Goal: Ask a question

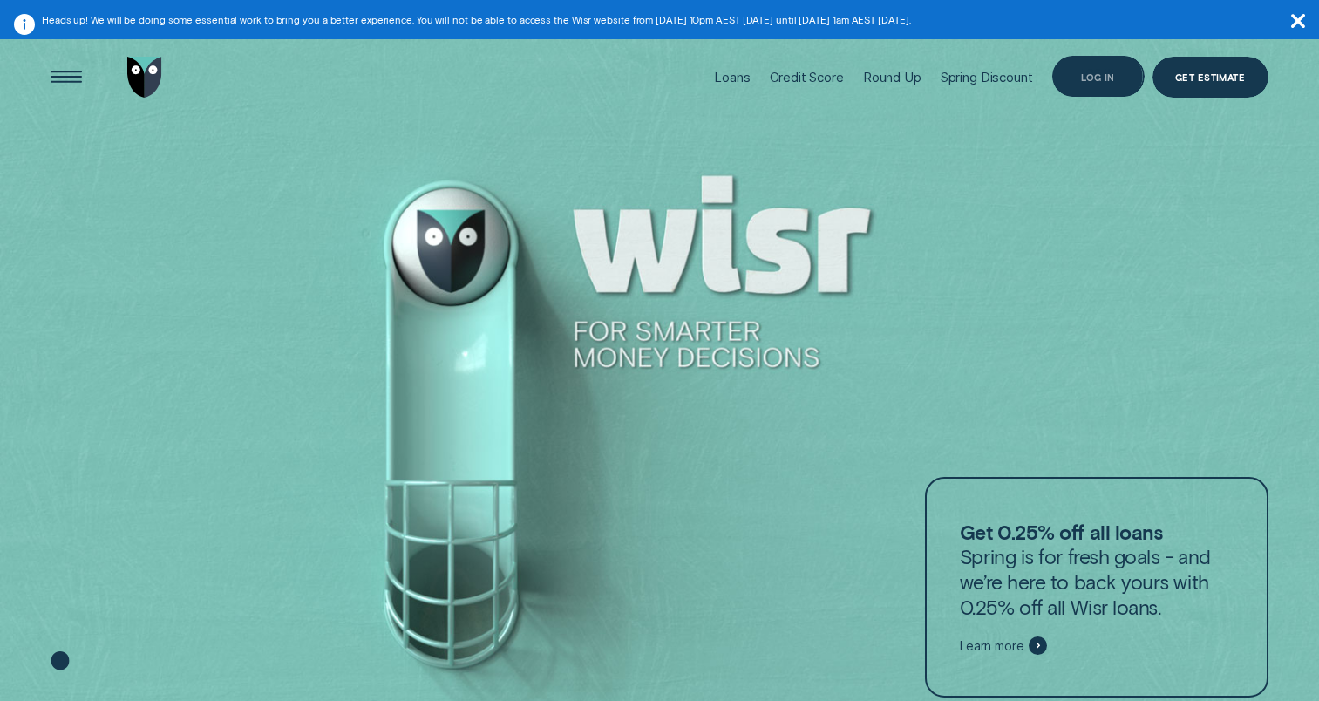
click at [1088, 62] on div "Log in" at bounding box center [1098, 77] width 92 height 42
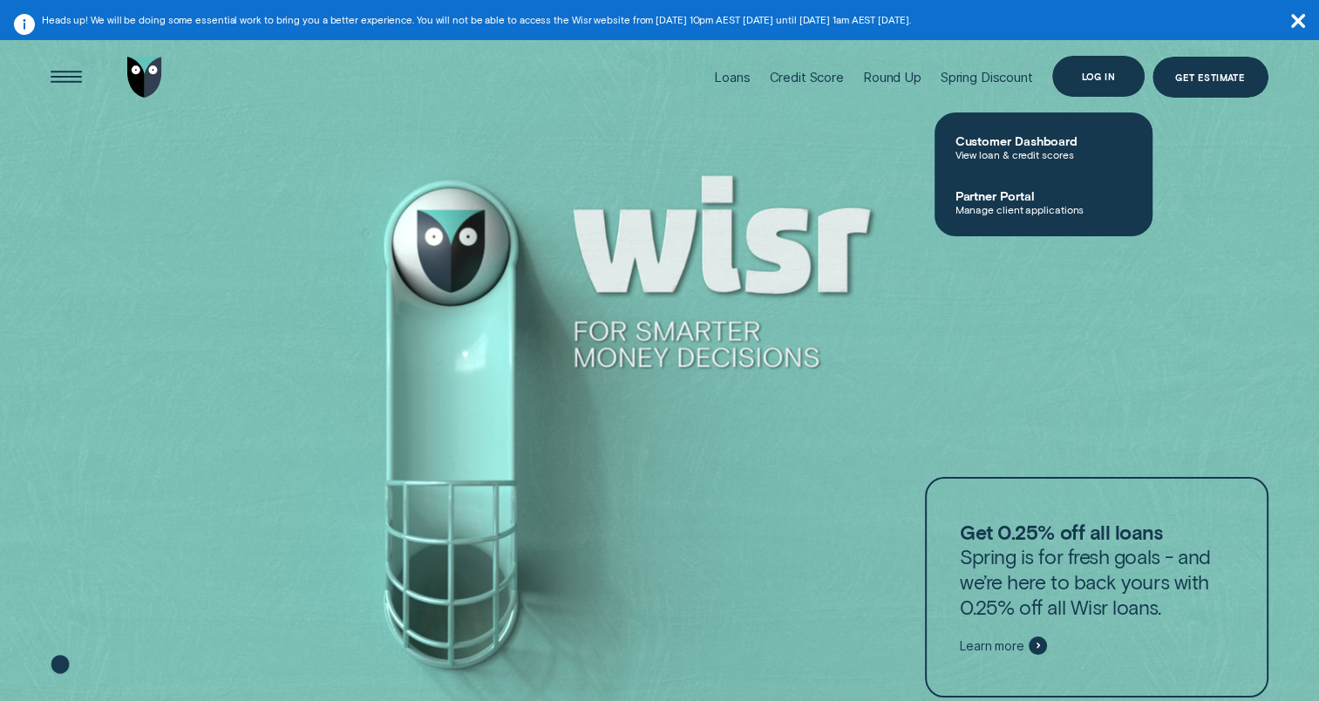
click at [1114, 64] on div "Log in" at bounding box center [1098, 77] width 92 height 42
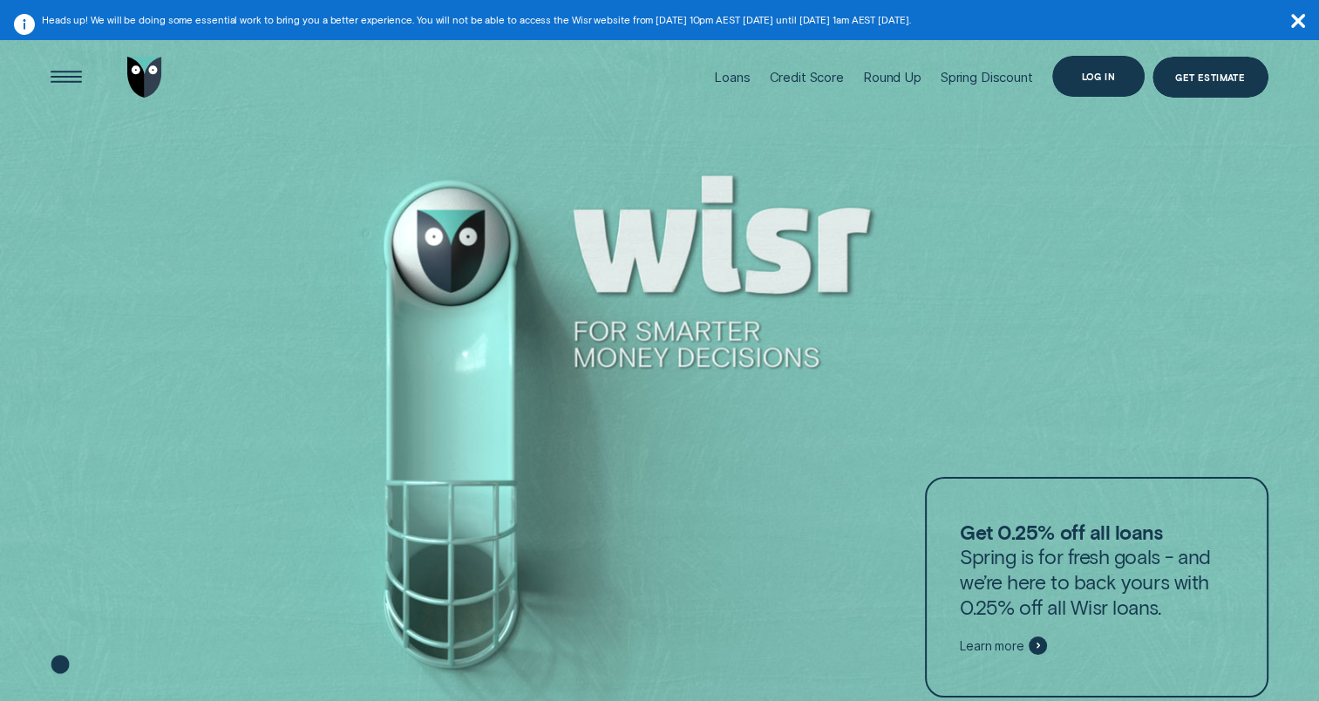
click at [1109, 86] on div "Log in" at bounding box center [1098, 77] width 92 height 42
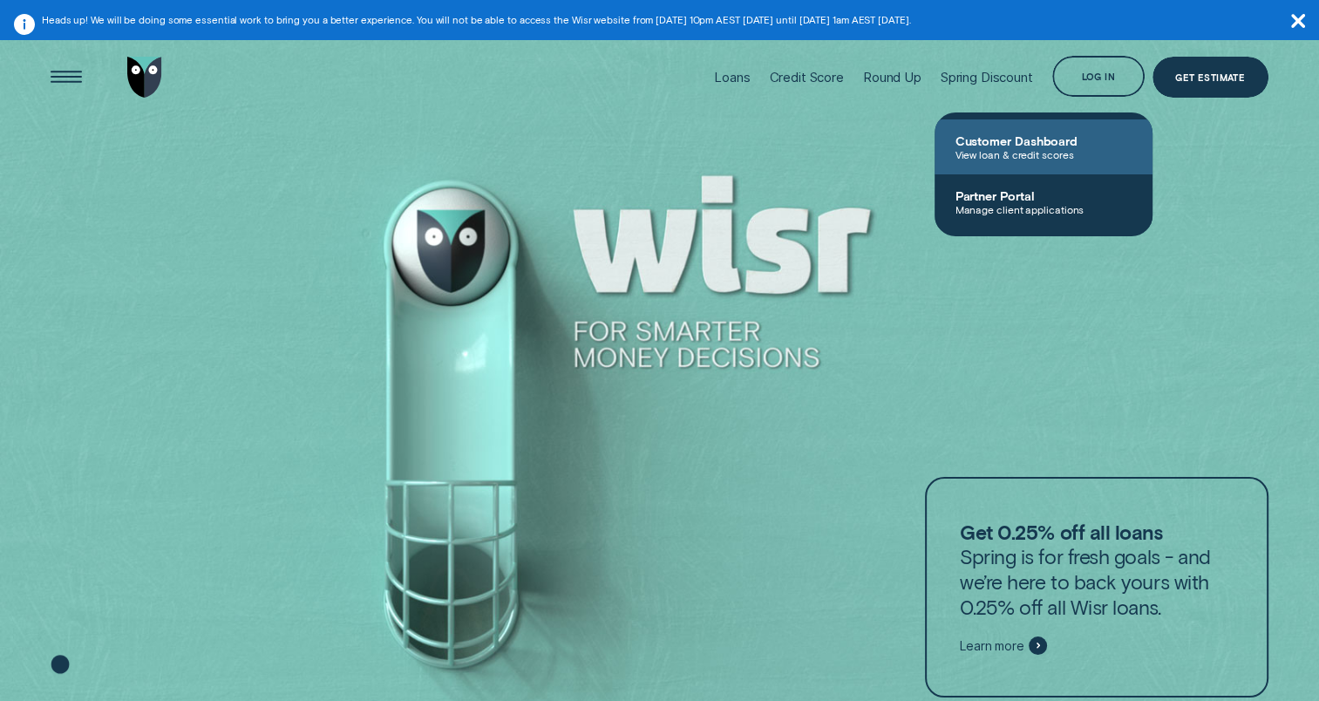
click at [1058, 143] on span "Customer Dashboard" at bounding box center [1043, 140] width 176 height 15
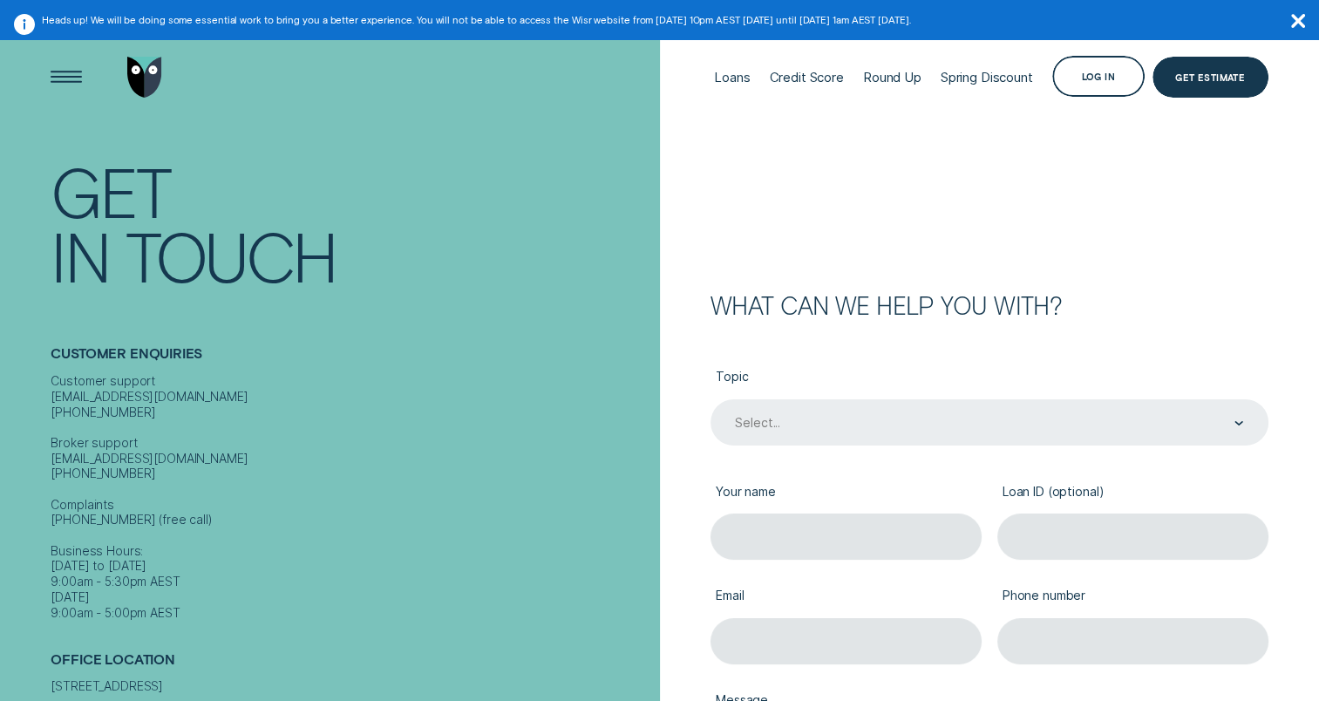
click at [853, 444] on div "Select..." at bounding box center [989, 422] width 558 height 46
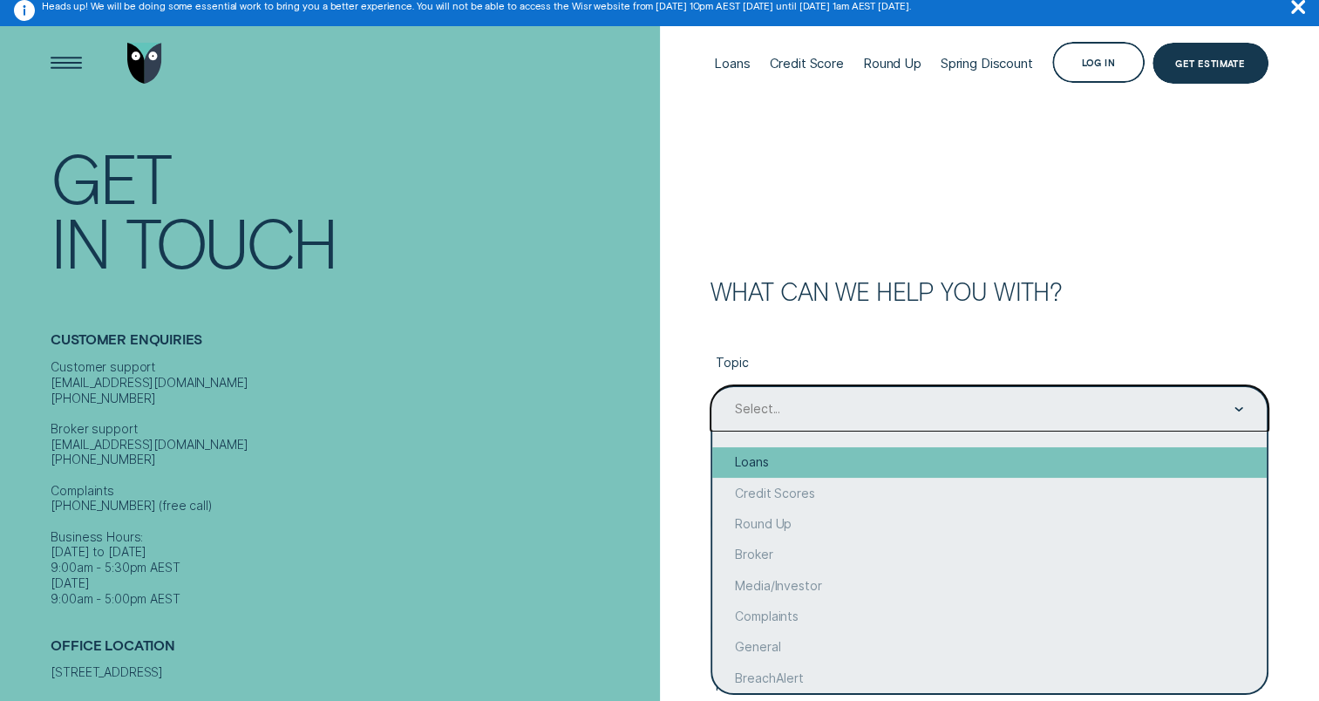
click at [845, 472] on div "Loans" at bounding box center [989, 462] width 554 height 31
type input "Loans"
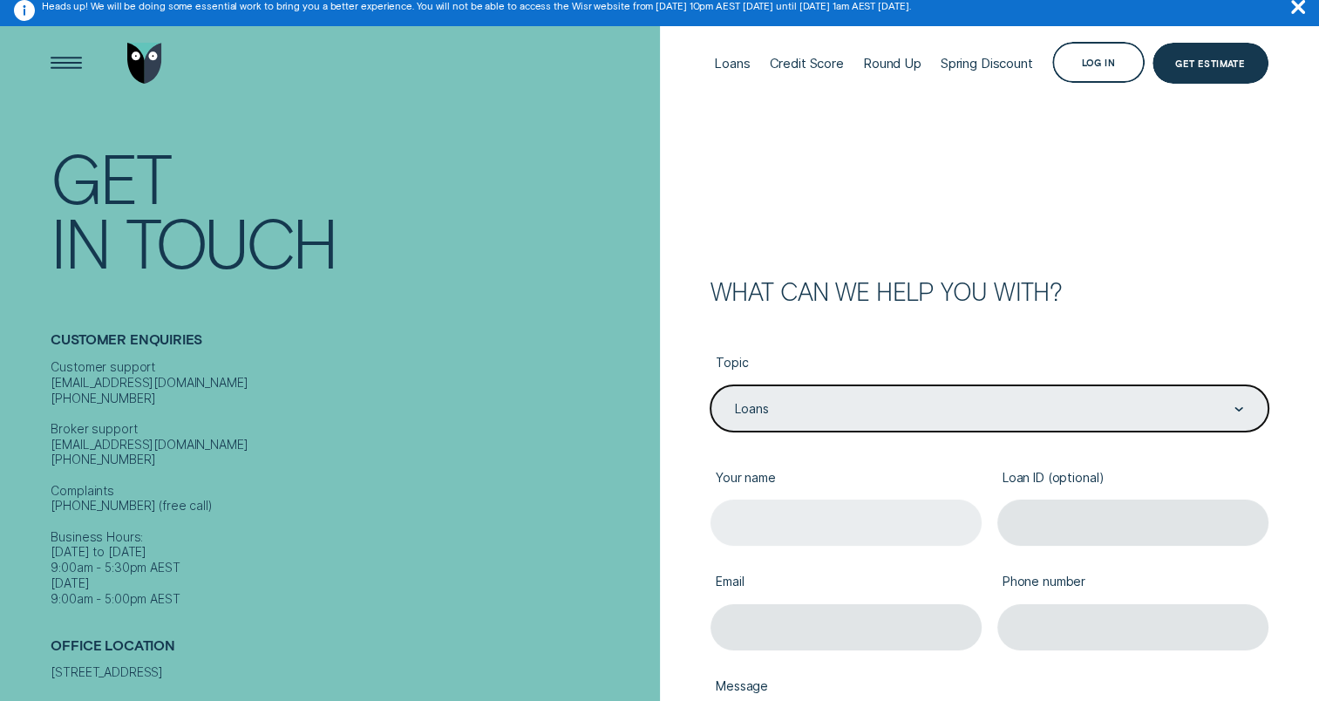
click at [832, 526] on input "Your name" at bounding box center [845, 522] width 271 height 46
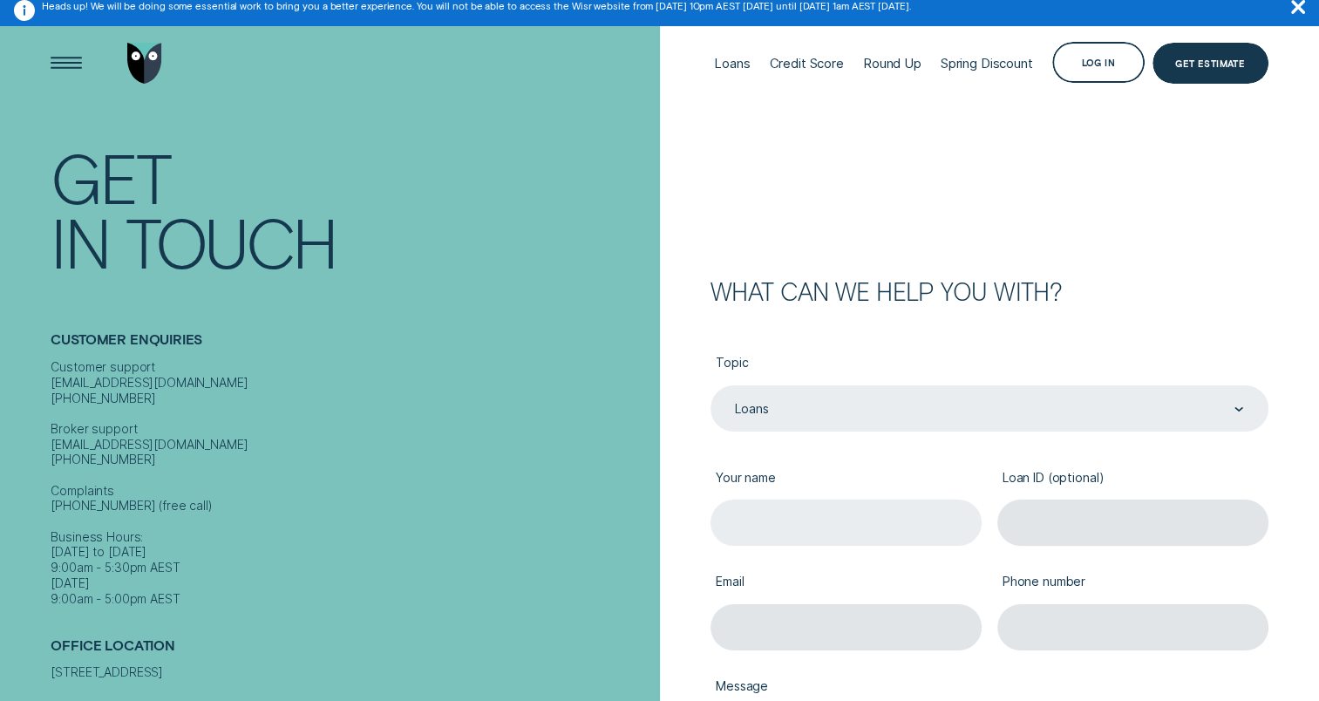
type input "[PERSON_NAME]"
type input "[EMAIL_ADDRESS][DOMAIN_NAME]"
type input "0458993620"
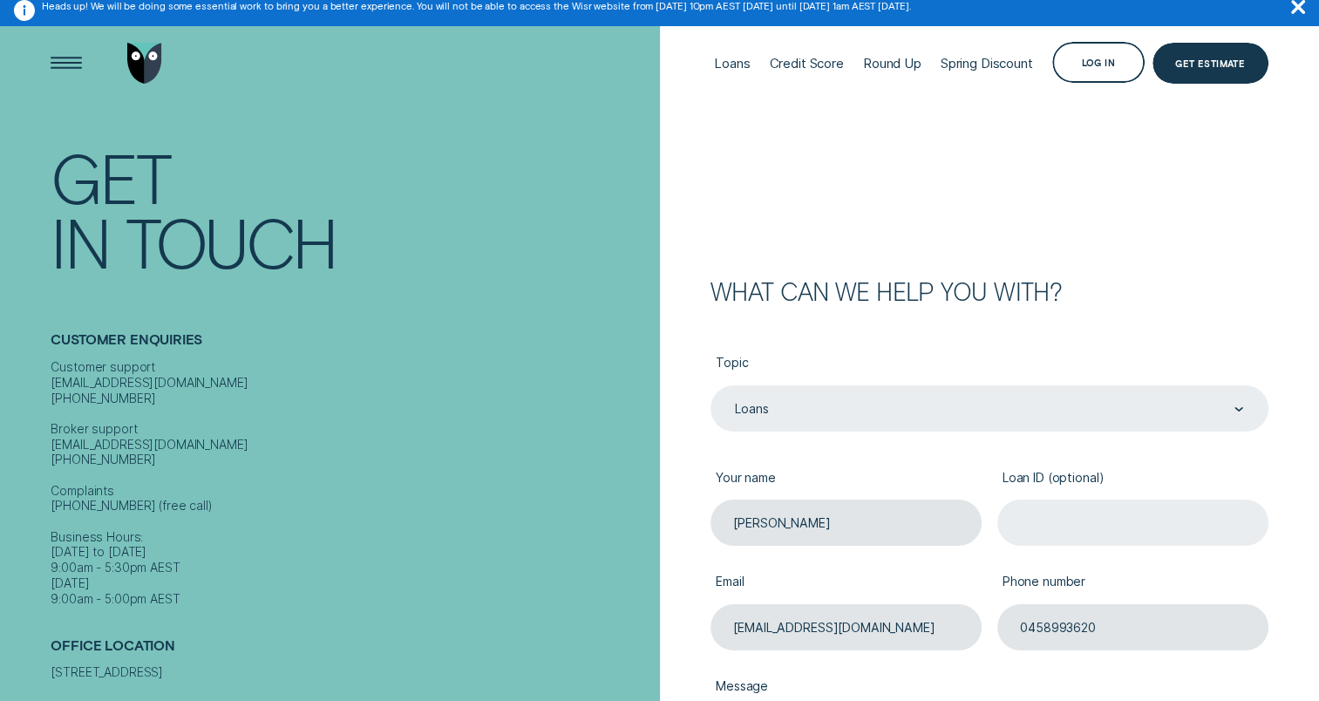
click at [1095, 527] on input "Loan ID (optional)" at bounding box center [1132, 522] width 271 height 46
paste input "927923"
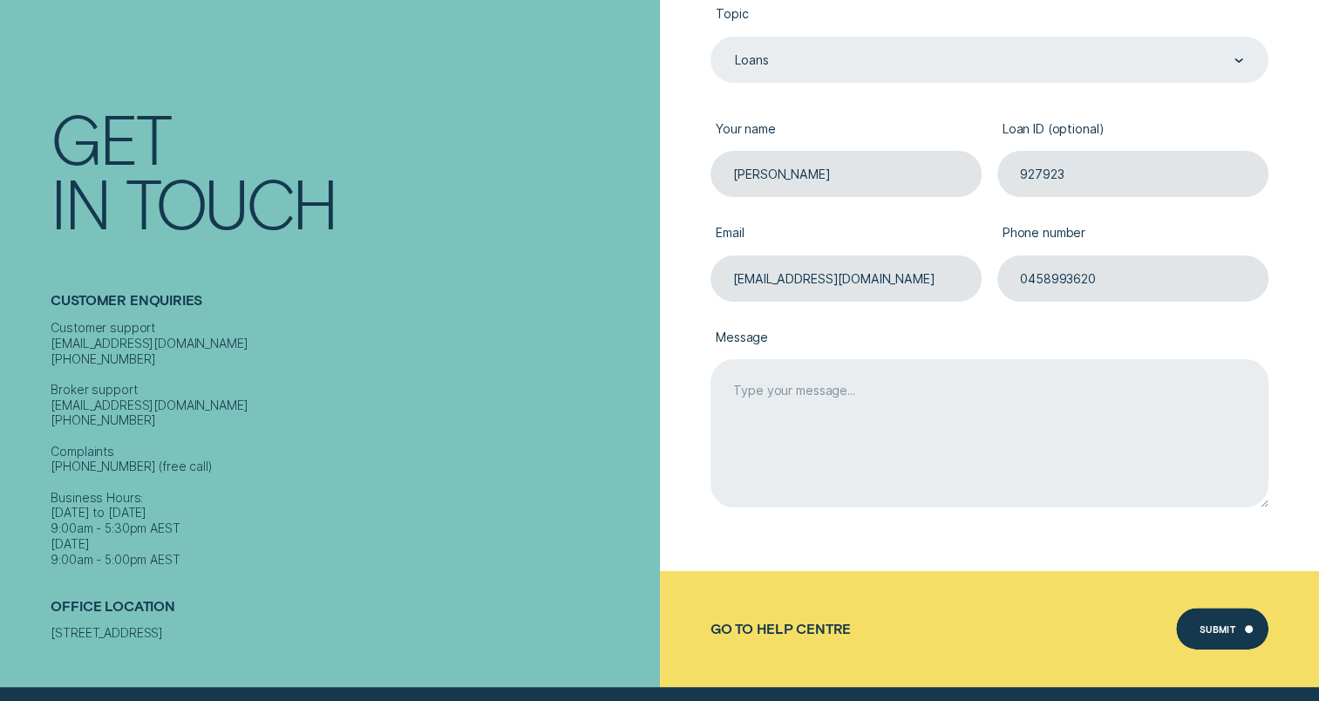
type input "927923"
click at [884, 398] on textarea "Message" at bounding box center [989, 433] width 558 height 148
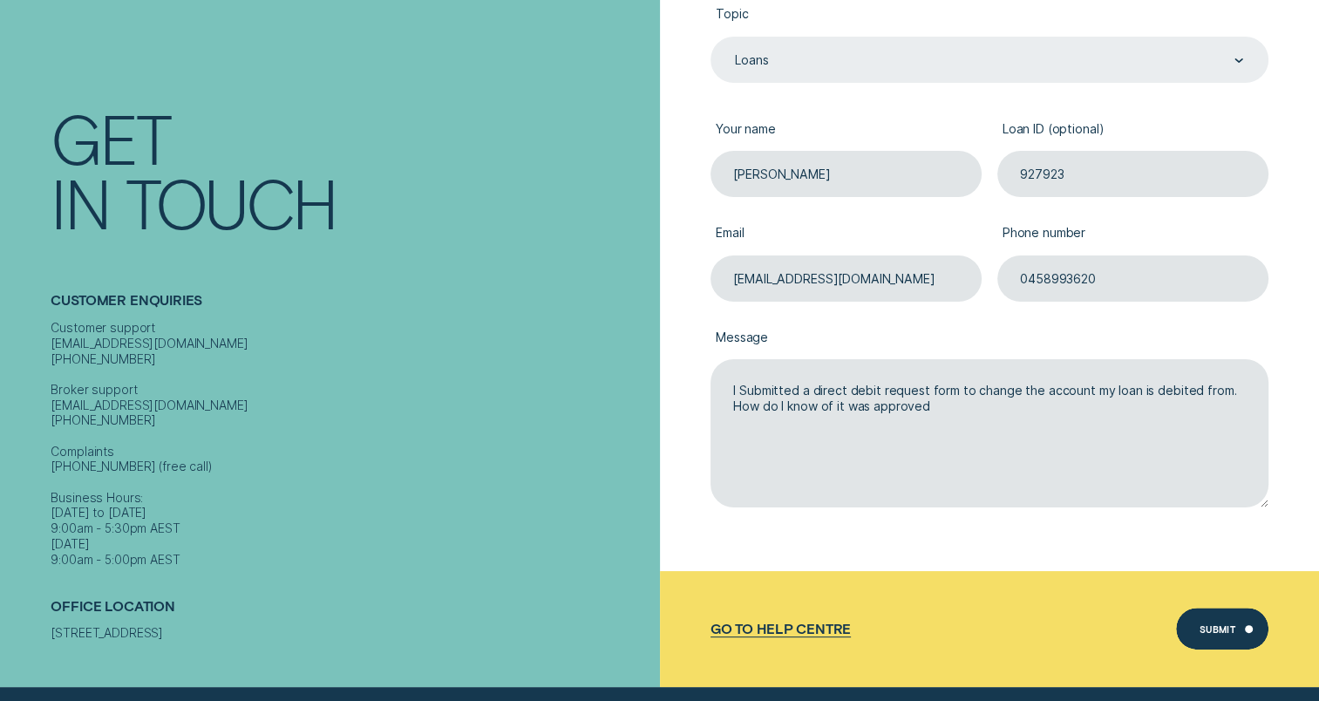
type textarea "I Submitted a direct debit request form to change the account my loan is debite…"
click at [1245, 648] on div "Submit" at bounding box center [1222, 628] width 92 height 42
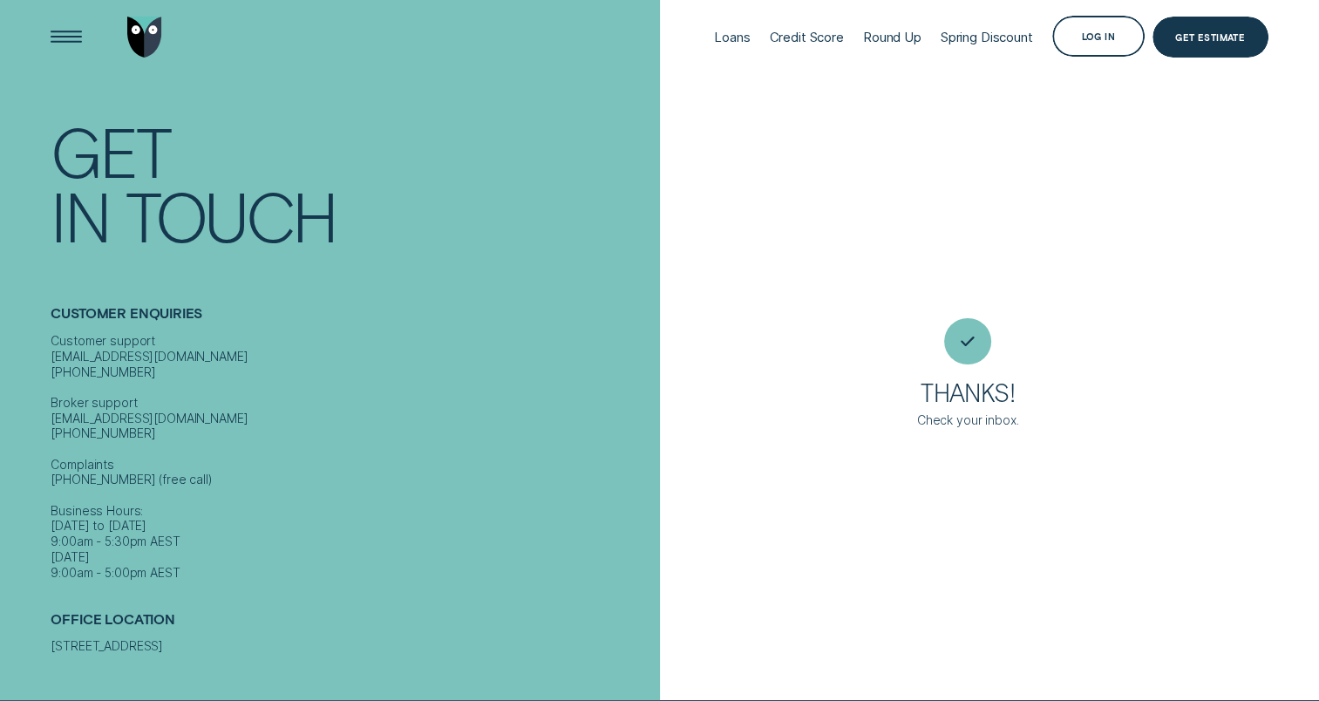
scroll to position [39, 0]
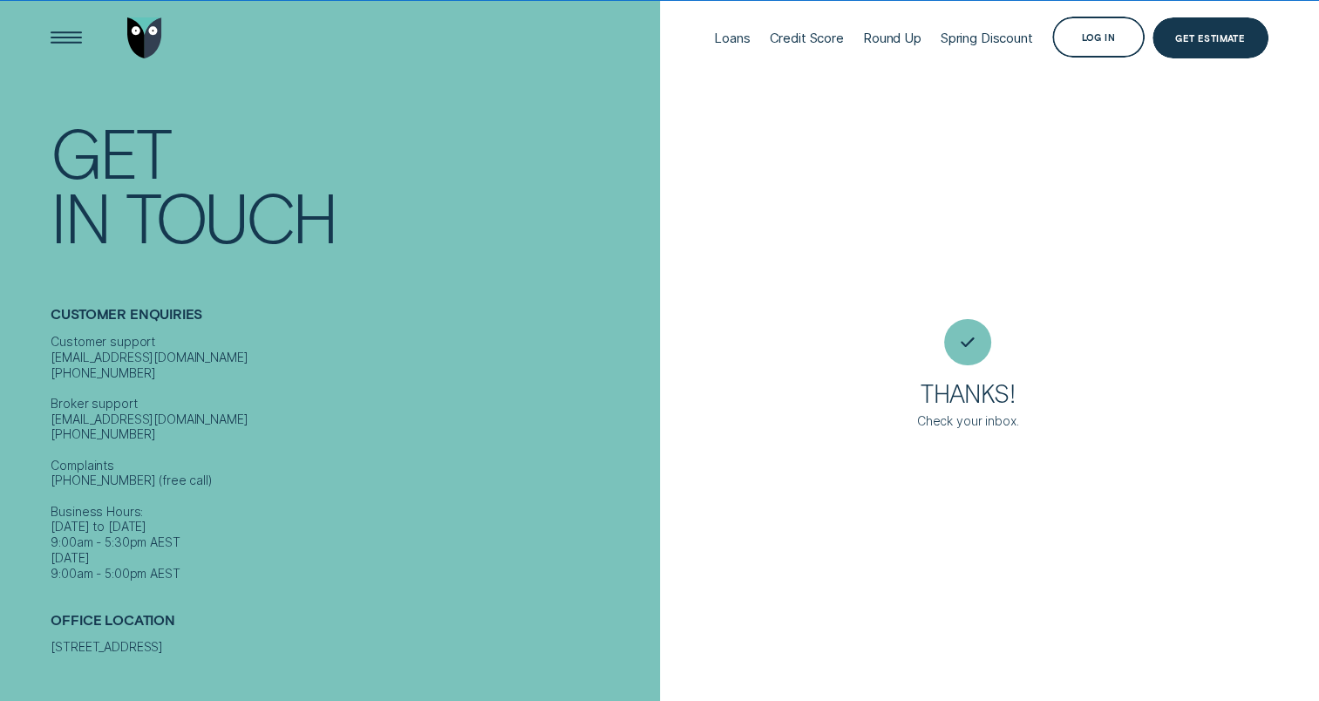
click at [994, 386] on h3 "Thanks!" at bounding box center [967, 397] width 94 height 31
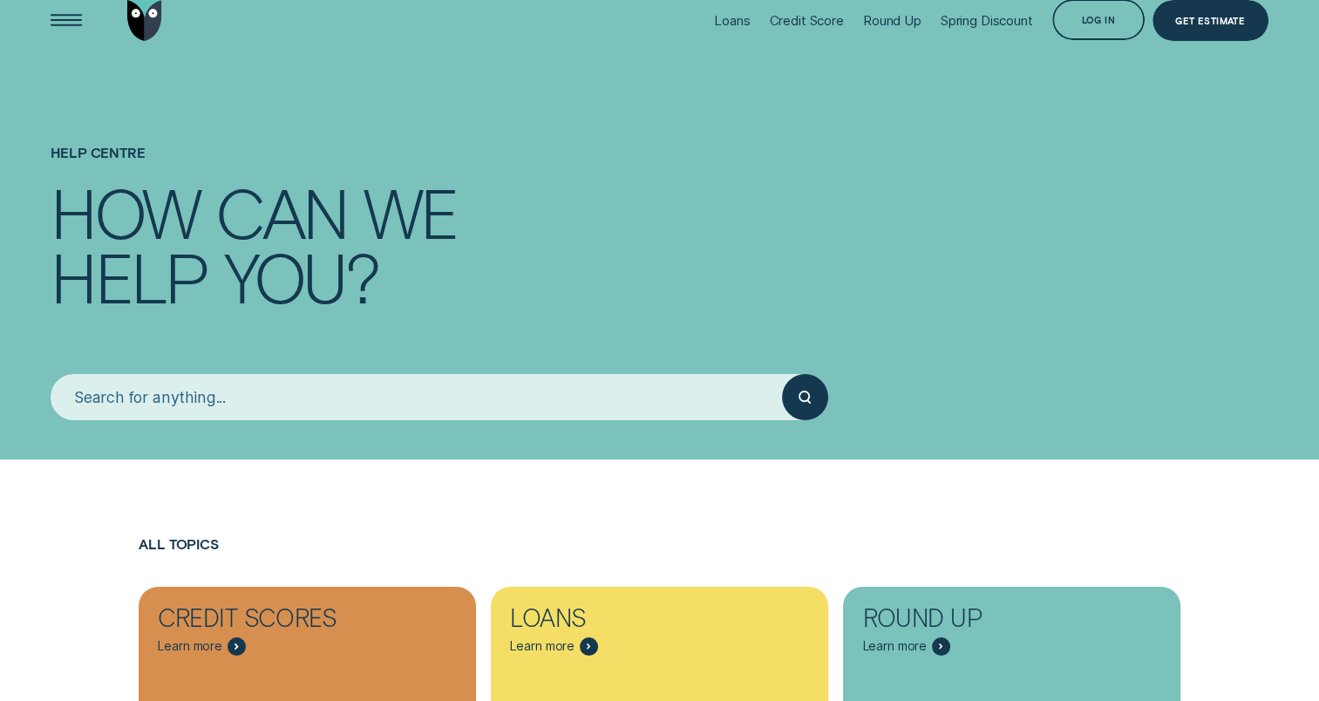
scroll to position [87, 0]
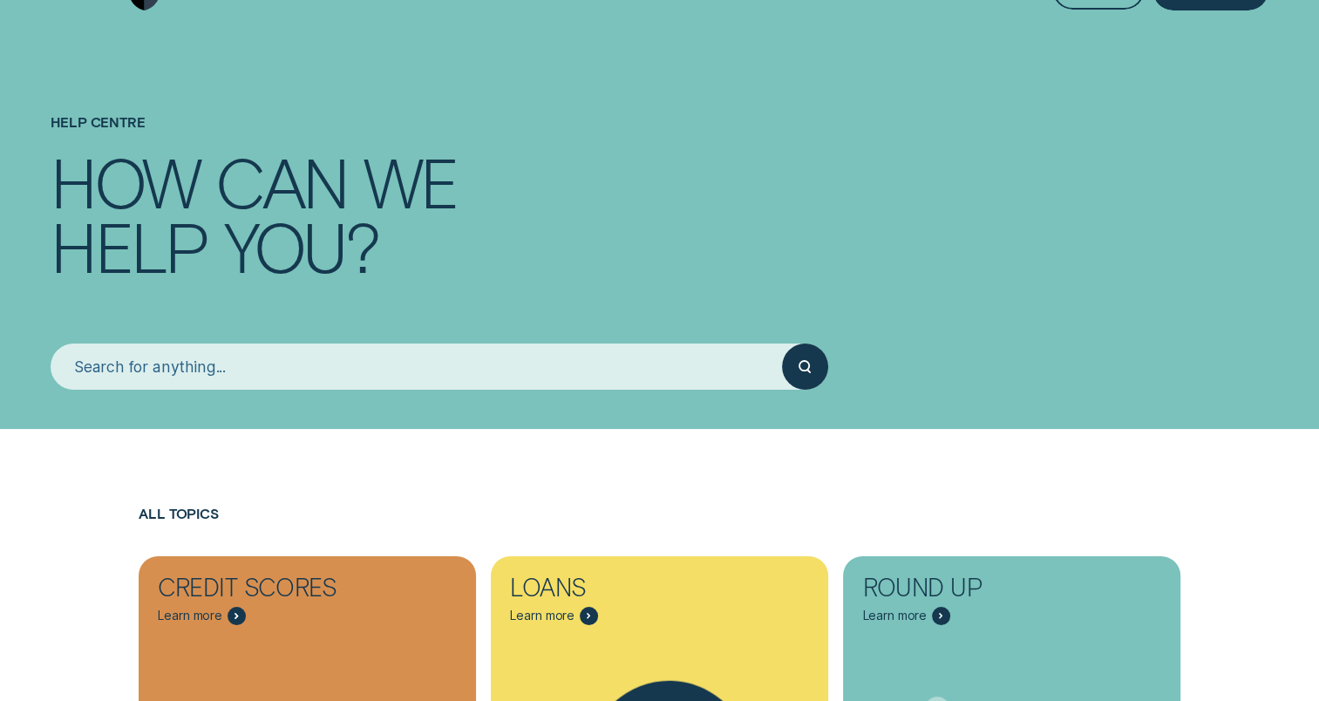
click at [309, 379] on input "search" at bounding box center [416, 366] width 730 height 46
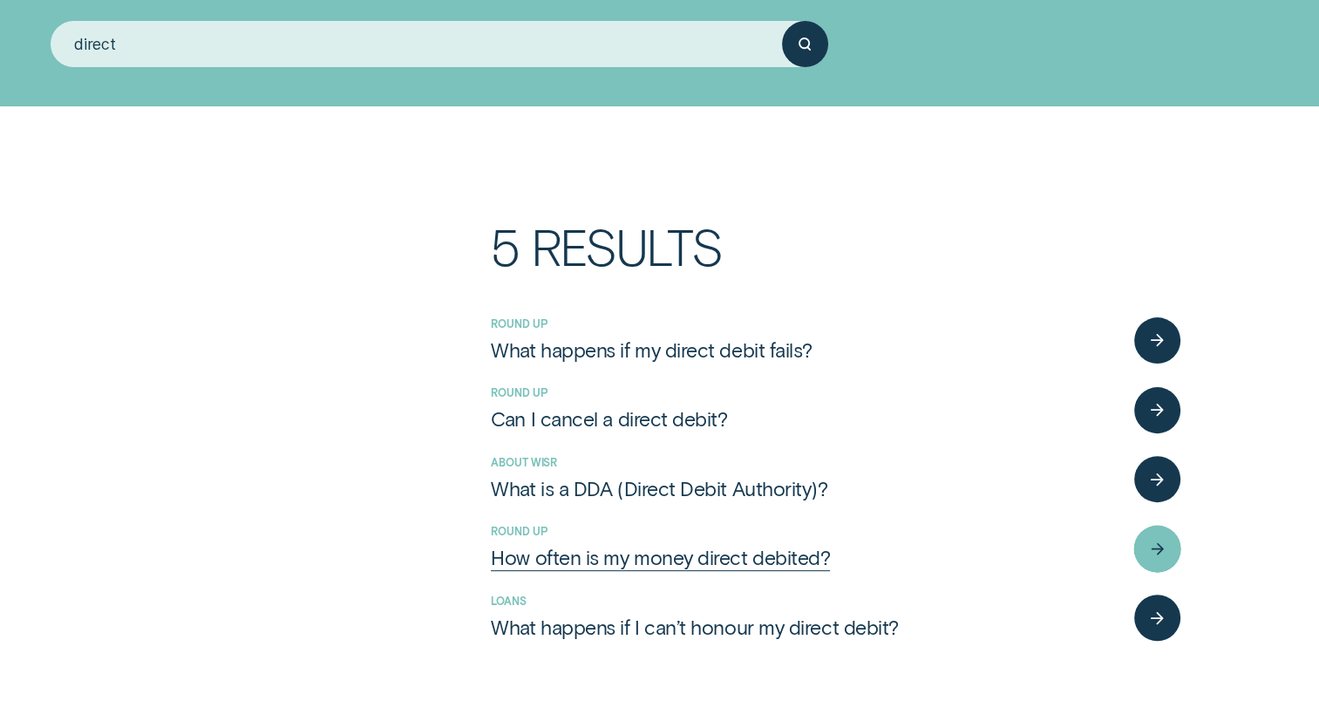
scroll to position [174, 0]
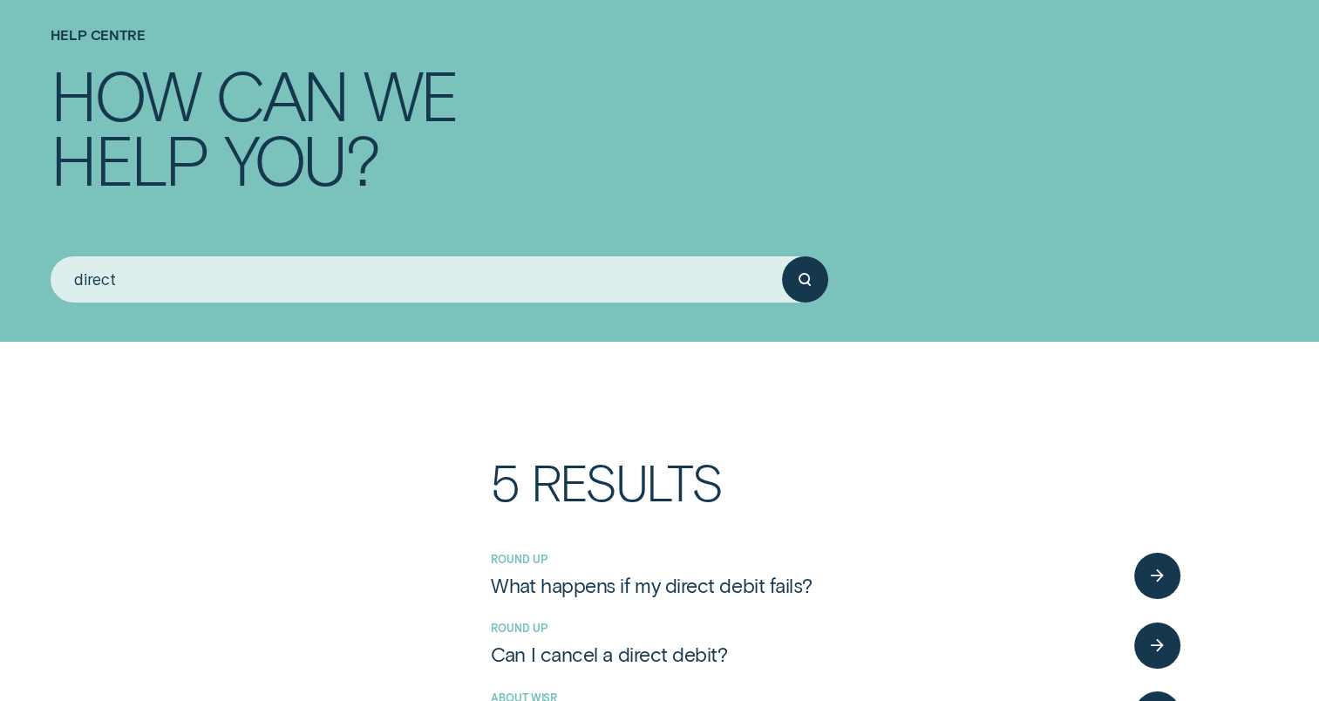
drag, startPoint x: 225, startPoint y: 277, endPoint x: -109, endPoint y: 254, distance: 334.6
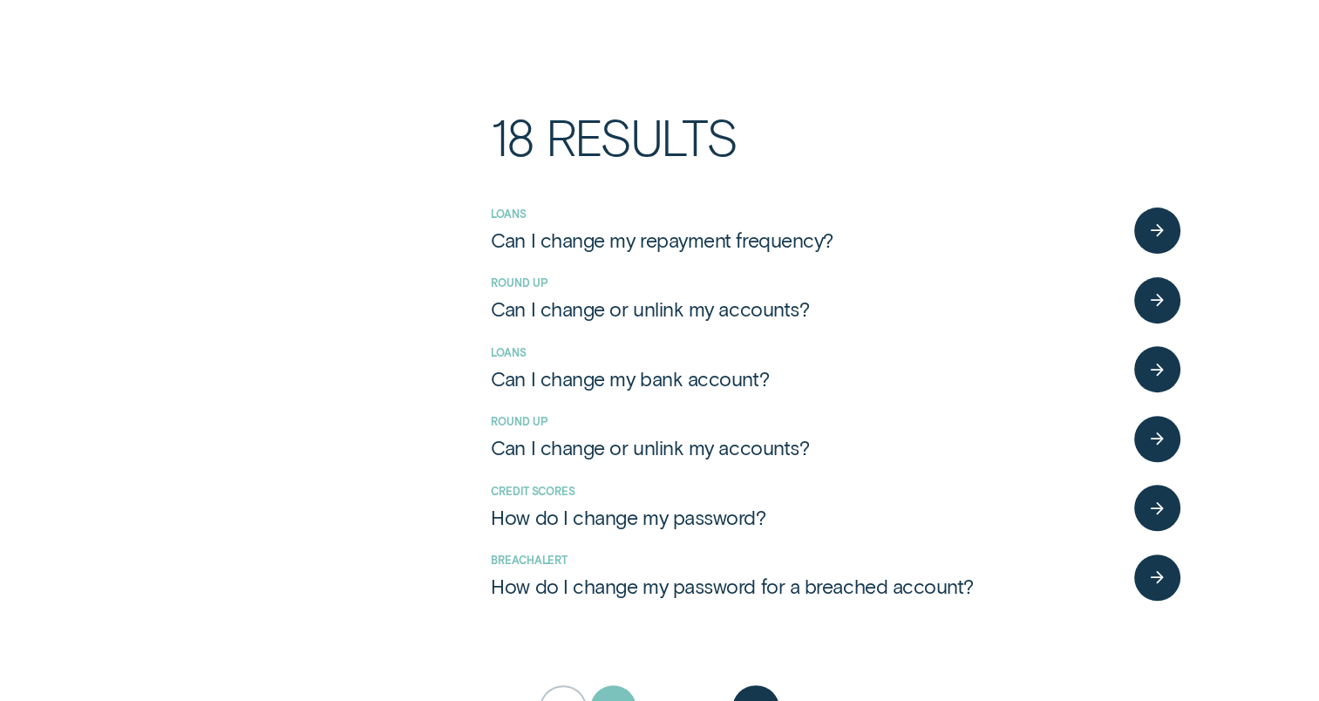
scroll to position [523, 0]
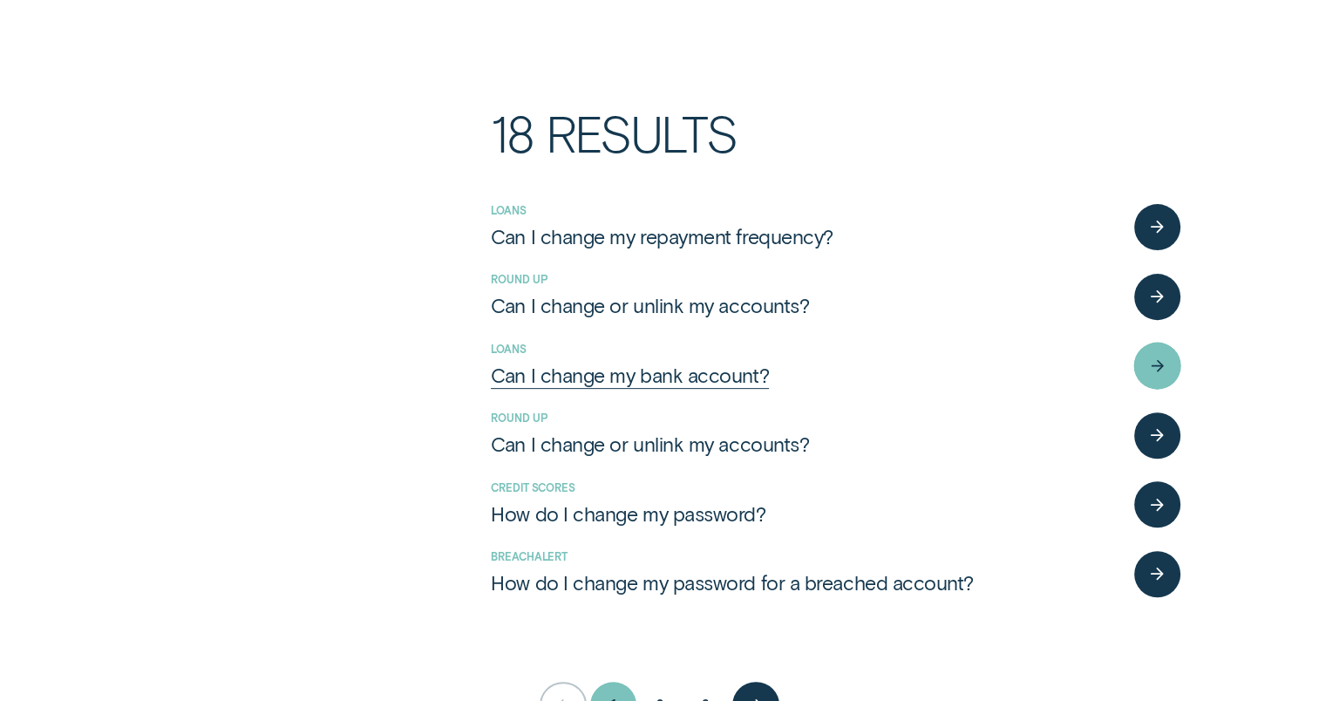
type input "change"
click at [692, 377] on div "Can I change my bank account?" at bounding box center [630, 375] width 278 height 25
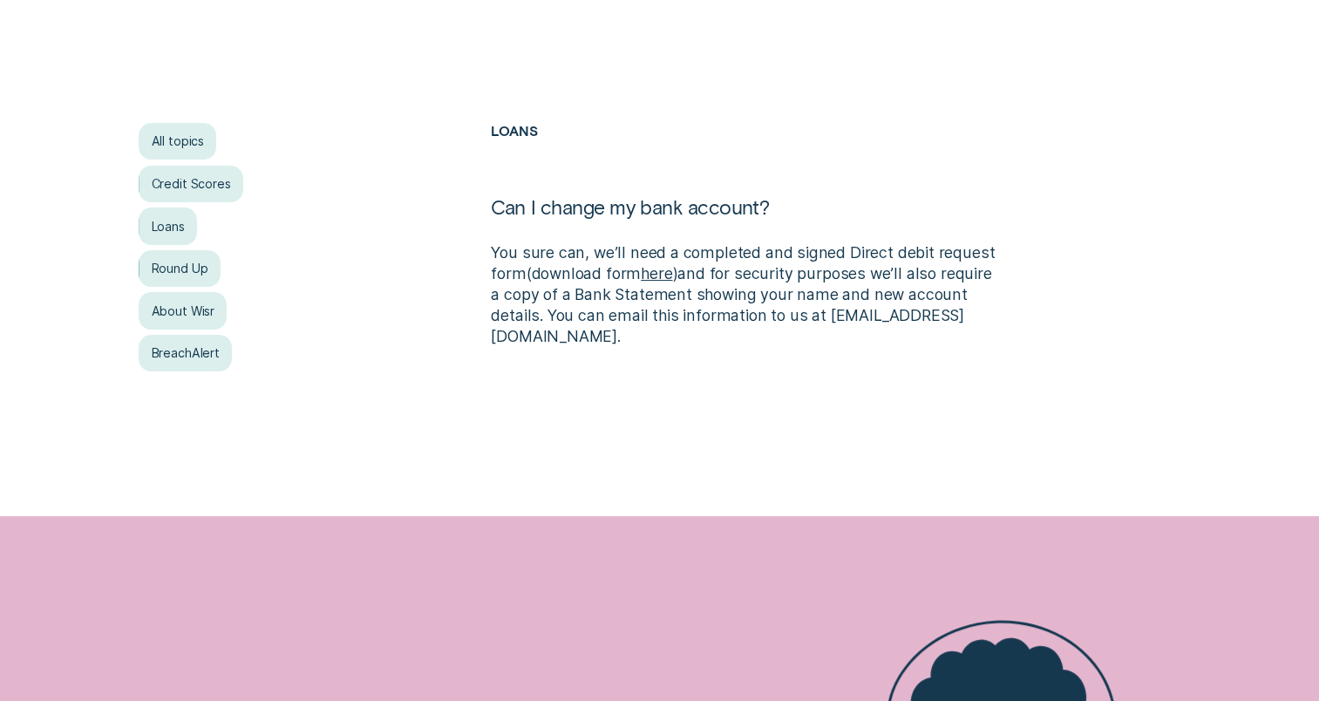
scroll to position [349, 0]
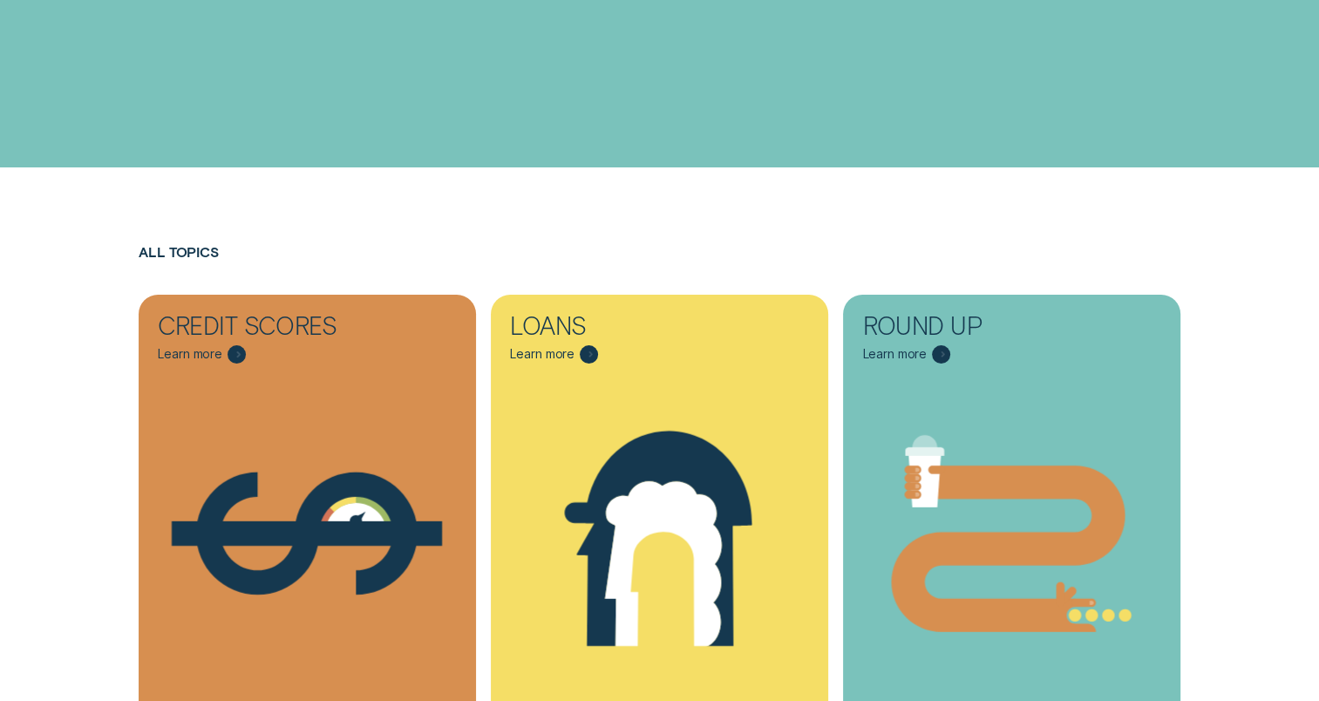
scroll to position [523, 0]
